Goal: Transaction & Acquisition: Download file/media

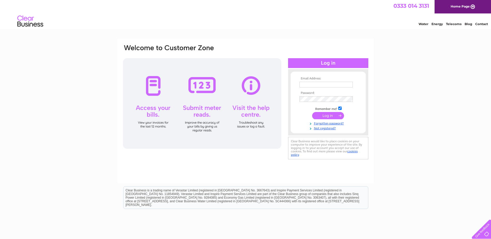
type input "yvette.marsden@gap.uk.com"
click at [324, 117] on input "submit" at bounding box center [328, 115] width 32 height 7
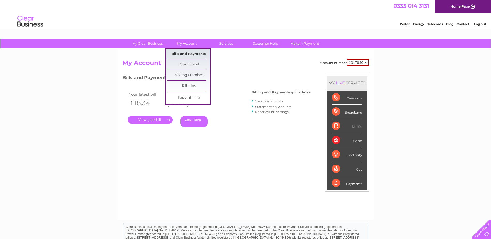
click at [187, 55] on link "Bills and Payments" at bounding box center [189, 54] width 43 height 10
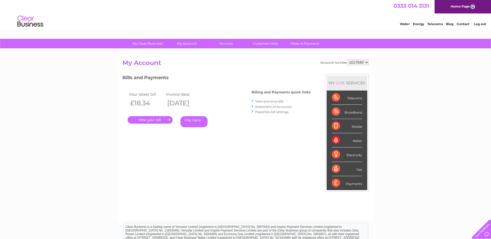
click at [268, 101] on link "View previous bills" at bounding box center [269, 101] width 28 height 4
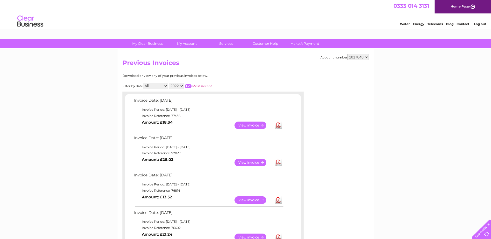
click at [361, 59] on select "1017840 1018692 1054771 1066257" at bounding box center [359, 57] width 22 height 6
click at [348, 54] on select "1017840 1018692 1054771 1066257" at bounding box center [359, 57] width 22 height 6
click at [366, 59] on select "1017840 1018692 1054771 1066257" at bounding box center [359, 57] width 22 height 6
click at [348, 54] on select "1017840 1018692 1054771 1066257" at bounding box center [359, 57] width 22 height 6
click at [179, 87] on select "2022 2021 2020 2019" at bounding box center [176, 86] width 15 height 6
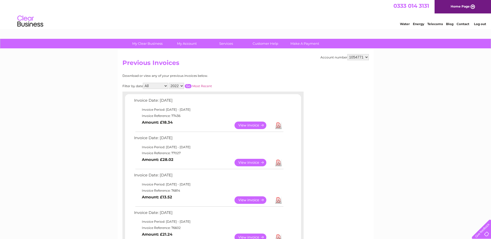
click at [246, 83] on div "Filter by date All January February March April May June July August September …" at bounding box center [191, 86] width 136 height 6
click at [364, 58] on select "1017840 1018692 1054771 1066257" at bounding box center [359, 57] width 22 height 6
select select "1066257"
click at [348, 54] on select "1017840 1018692 1054771 1066257" at bounding box center [359, 57] width 22 height 6
drag, startPoint x: 0, startPoint y: 0, endPoint x: 363, endPoint y: 57, distance: 367.9
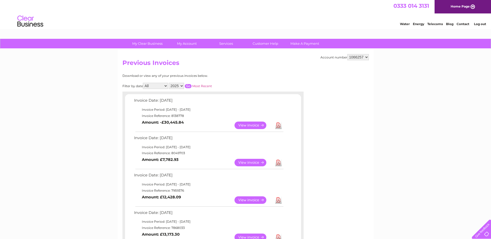
click at [363, 57] on select "1017840 1018692 1054771 1066257" at bounding box center [359, 57] width 22 height 6
select select "1054771"
click at [348, 54] on select "1017840 1018692 1054771 1066257" at bounding box center [359, 57] width 22 height 6
click at [360, 59] on select "1017840 1018692 1054771 1066257" at bounding box center [359, 57] width 22 height 6
select select "1018692"
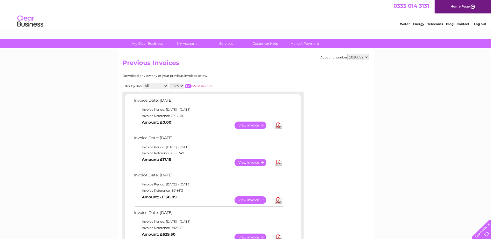
click at [348, 54] on select "1017840 1018692 1054771 1066257" at bounding box center [359, 57] width 22 height 6
click at [359, 58] on select "1017840 1018692 1054771 1066257" at bounding box center [359, 57] width 22 height 6
click at [254, 164] on link "View" at bounding box center [254, 163] width 38 height 8
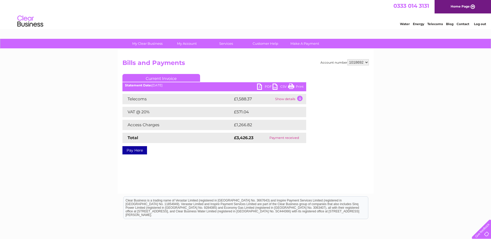
click at [267, 87] on link "PDF" at bounding box center [265, 88] width 16 height 8
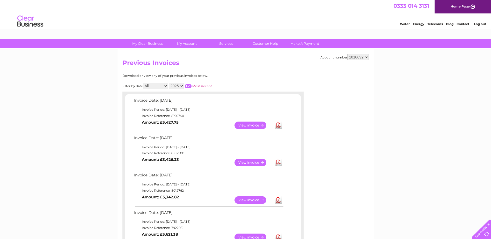
click at [363, 59] on select "1017840 1018692 1054771 1066257" at bounding box center [359, 57] width 22 height 6
select select "1066257"
click at [348, 54] on select "1017840 1018692 1054771 1066257" at bounding box center [359, 57] width 22 height 6
click at [246, 164] on link "View" at bounding box center [254, 163] width 38 height 8
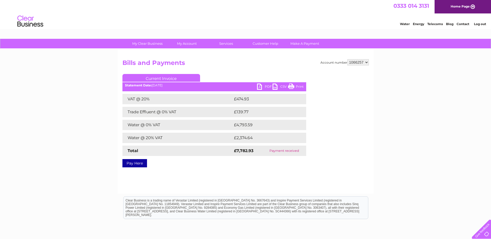
click at [265, 86] on link "PDF" at bounding box center [265, 88] width 16 height 8
